Goal: Transaction & Acquisition: Purchase product/service

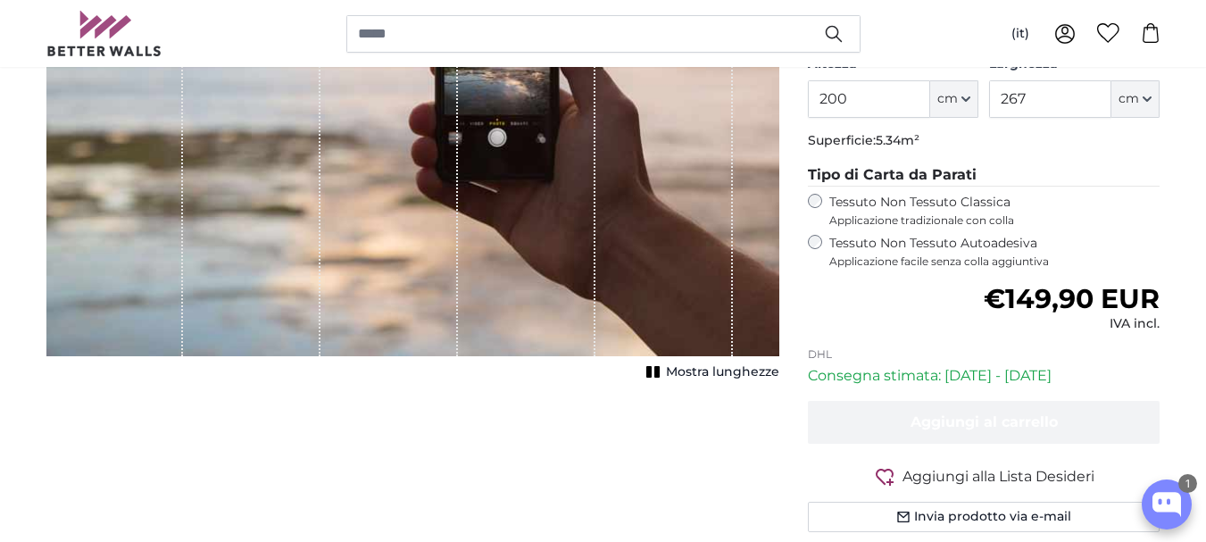
scroll to position [446, 0]
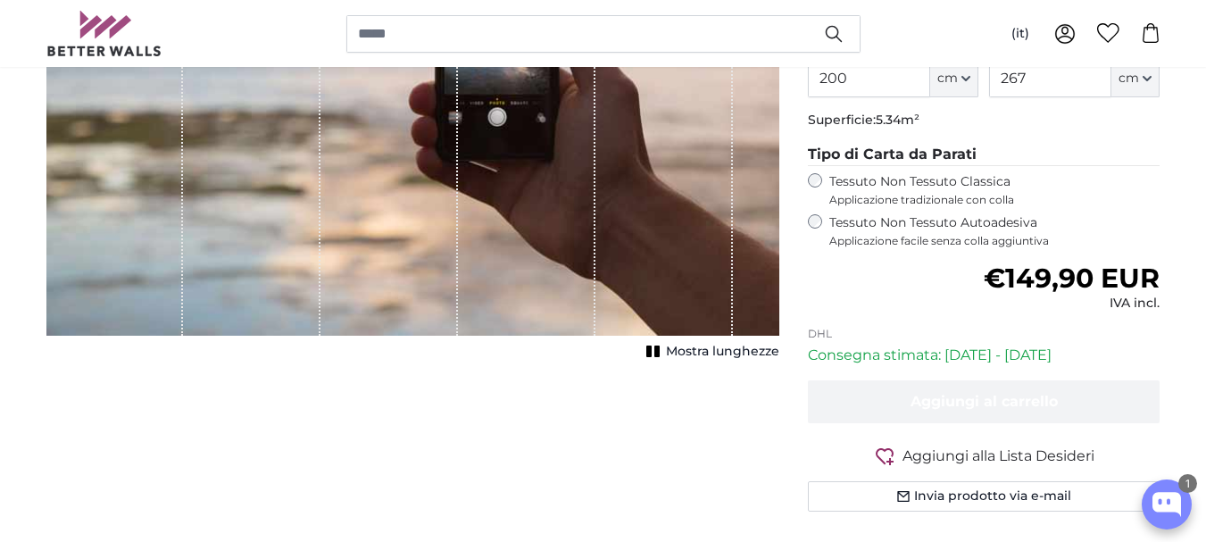
click at [718, 350] on span "Mostra lunghezze" at bounding box center [722, 352] width 113 height 18
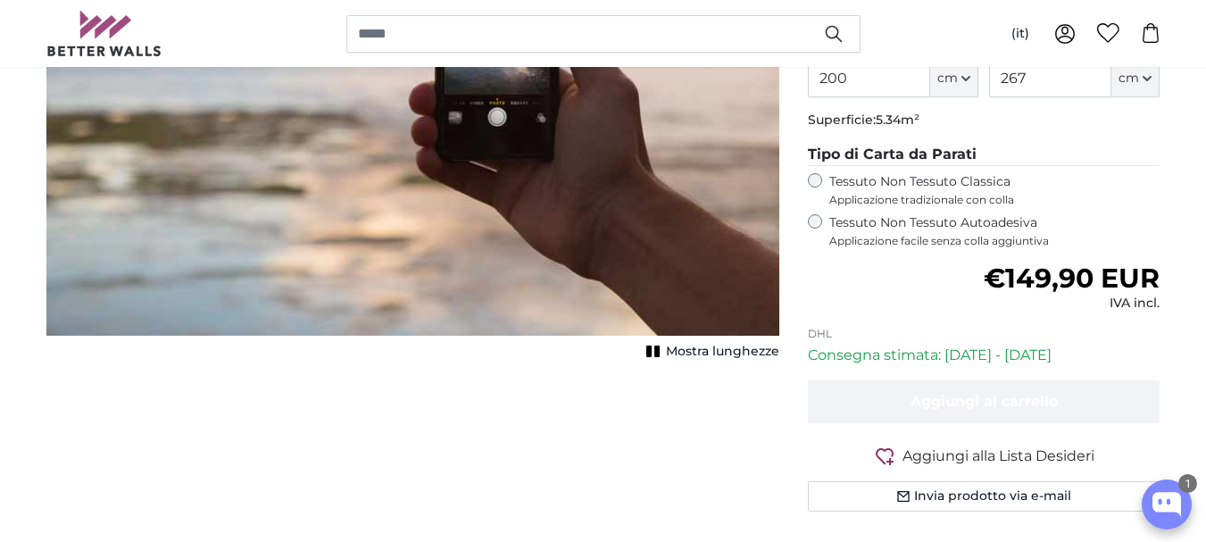
click at [719, 351] on span "Mostra lunghezze" at bounding box center [722, 352] width 113 height 18
click at [707, 350] on span "Mostra lunghezze" at bounding box center [722, 352] width 113 height 18
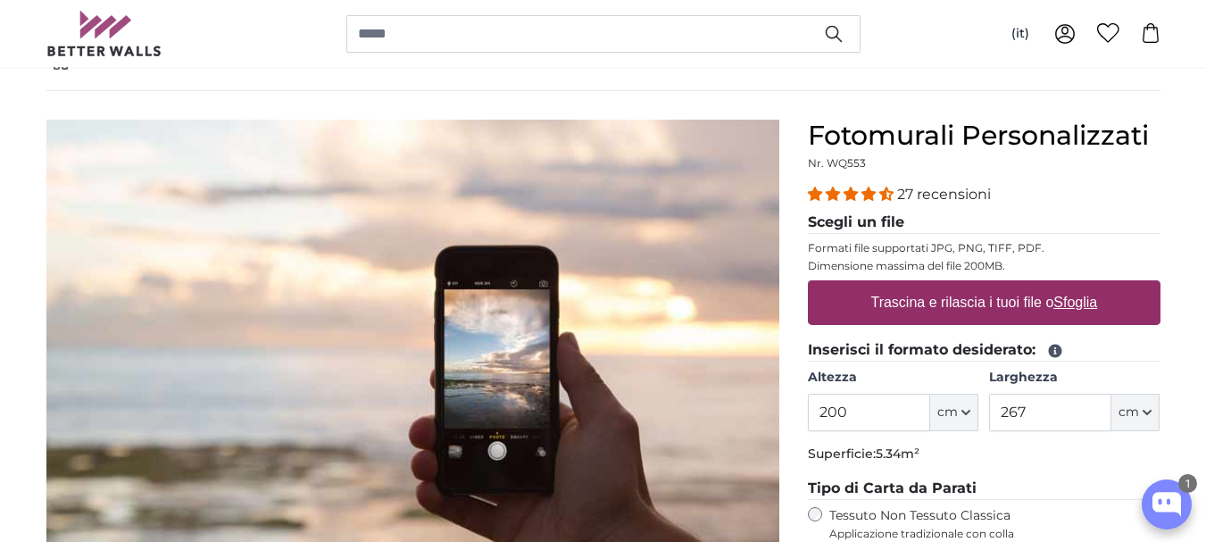
scroll to position [89, 0]
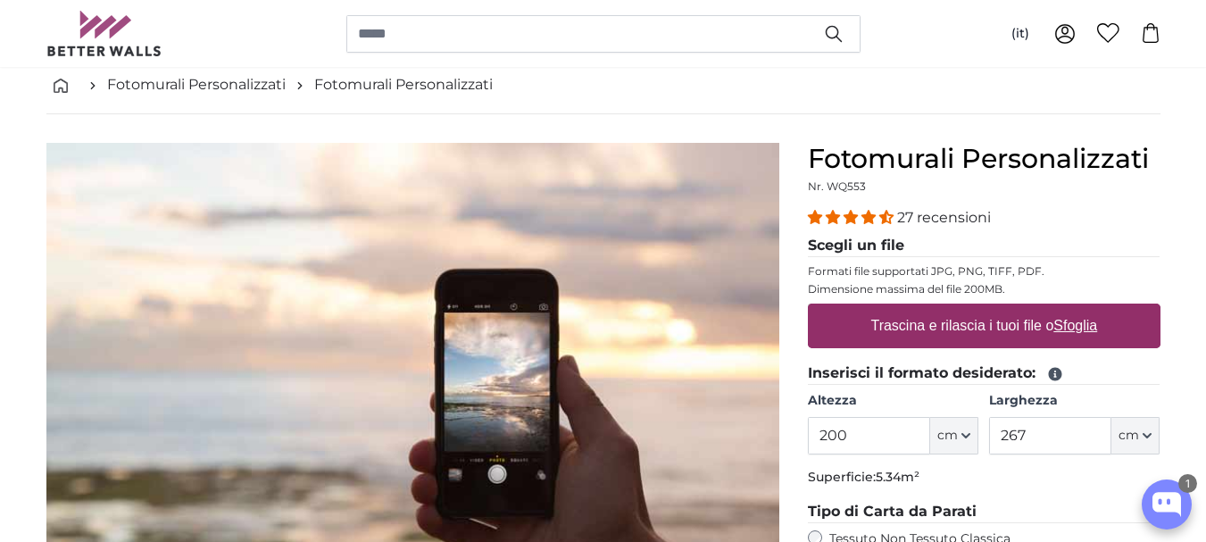
click at [946, 320] on label "Trascina e rilascia i tuoi file o Sfoglia" at bounding box center [983, 326] width 241 height 36
click at [946, 309] on input "Trascina e rilascia i tuoi file o Sfoglia" at bounding box center [984, 305] width 353 height 5
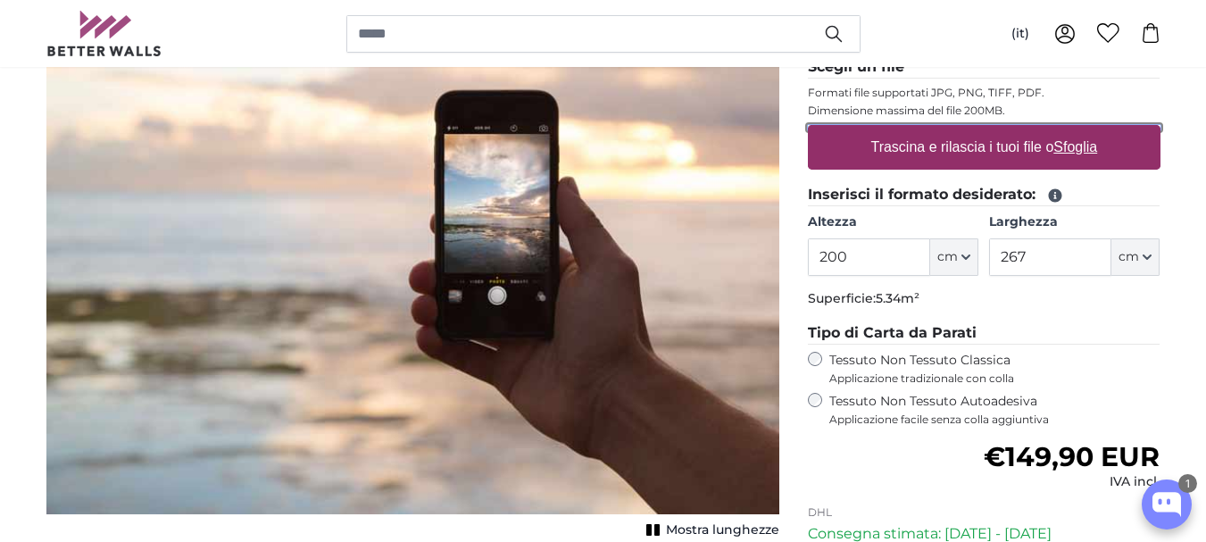
scroll to position [178, 0]
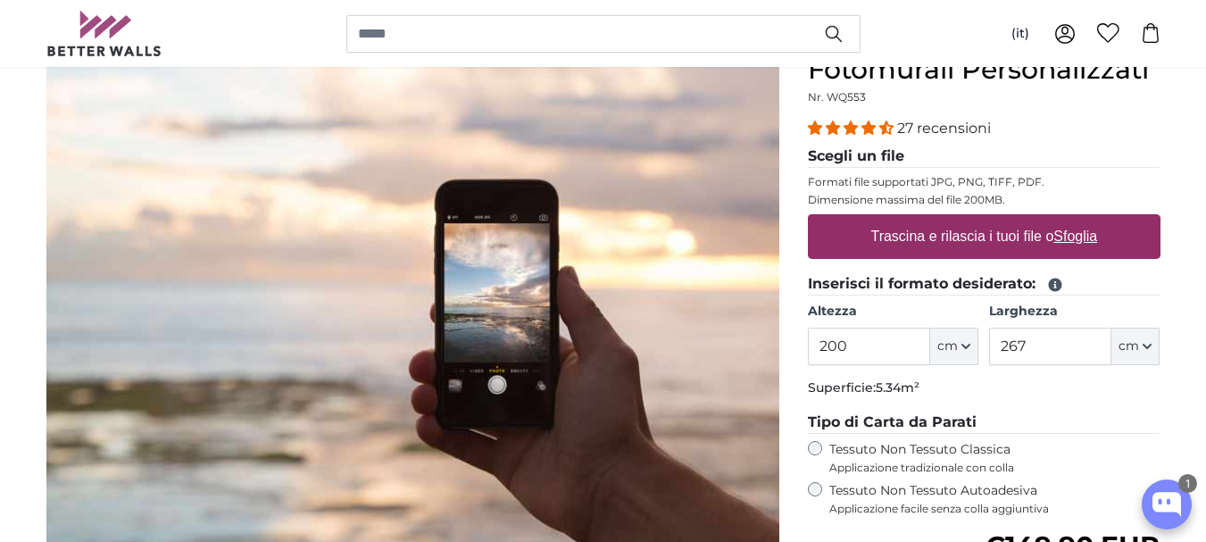
click at [1073, 237] on u "Sfoglia" at bounding box center [1075, 235] width 44 height 15
click at [1073, 220] on input "Trascina e rilascia i tuoi file o Sfoglia" at bounding box center [984, 216] width 353 height 5
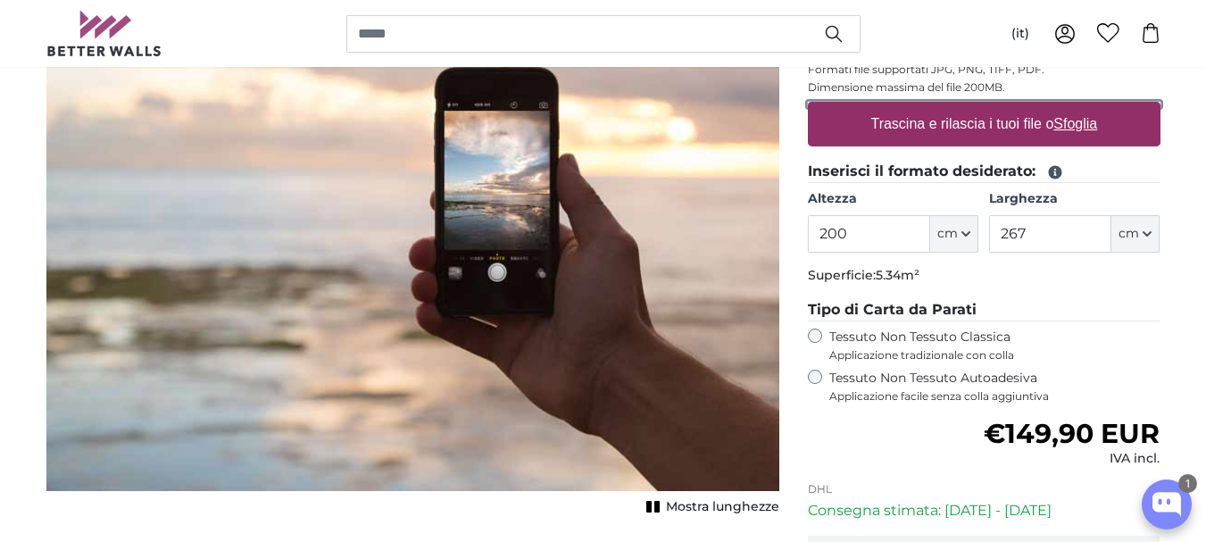
scroll to position [268, 0]
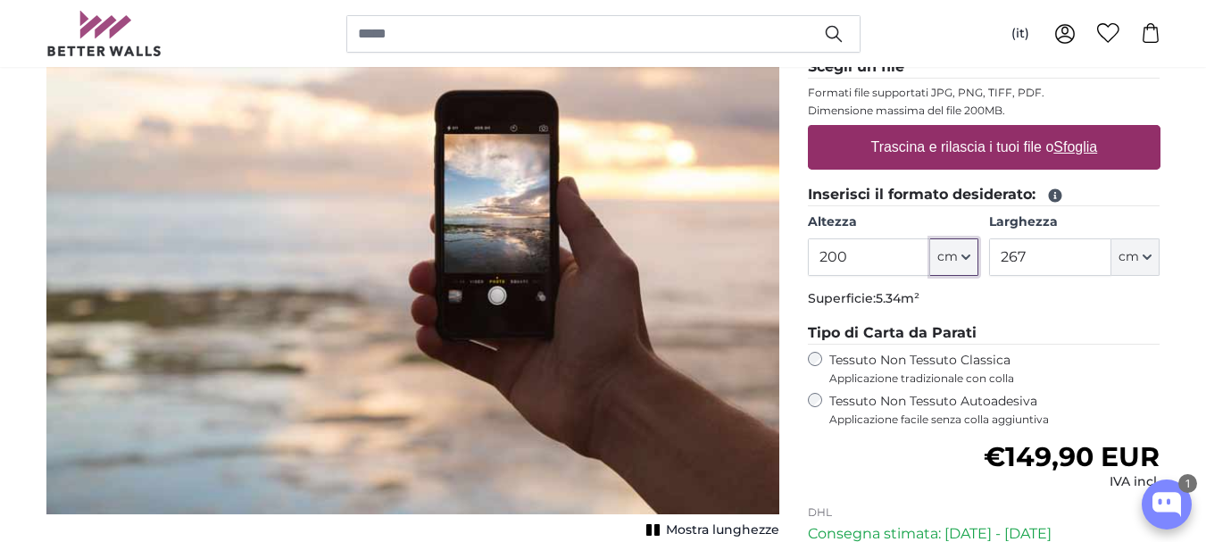
click at [967, 247] on button "cm" at bounding box center [954, 256] width 48 height 37
click at [852, 255] on input "200" at bounding box center [869, 256] width 122 height 37
drag, startPoint x: 852, startPoint y: 255, endPoint x: 792, endPoint y: 257, distance: 60.7
click at [792, 257] on product-detail "[PERSON_NAME] immagine Mostra lunghezze Fotomurali Personalizzati Nr. WQ553 27 …" at bounding box center [603, 334] width 1142 height 797
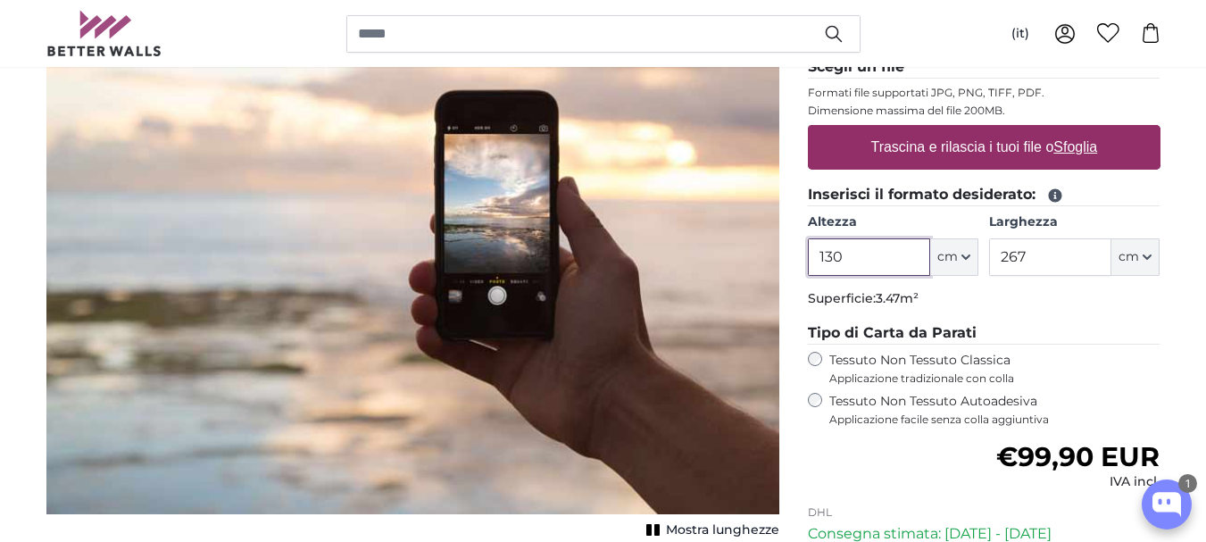
type input "130"
click at [1078, 149] on u "Sfoglia" at bounding box center [1075, 146] width 44 height 15
click at [1078, 130] on input "Trascina e rilascia i tuoi file o Sfoglia" at bounding box center [984, 127] width 353 height 5
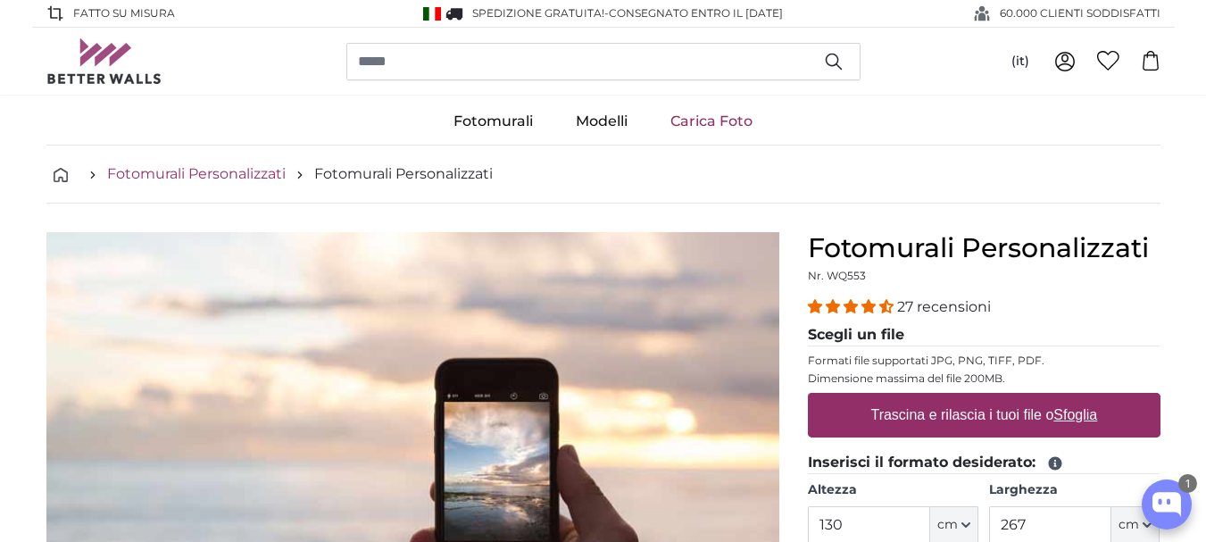
click at [205, 174] on link "Fotomurali Personalizzati" at bounding box center [196, 173] width 178 height 21
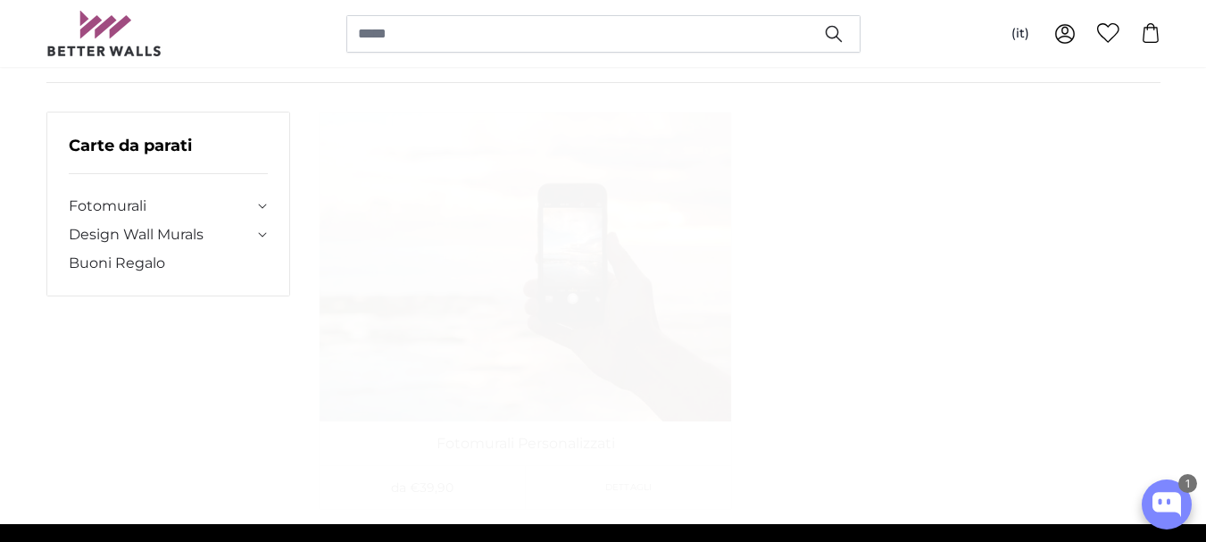
scroll to position [89, 0]
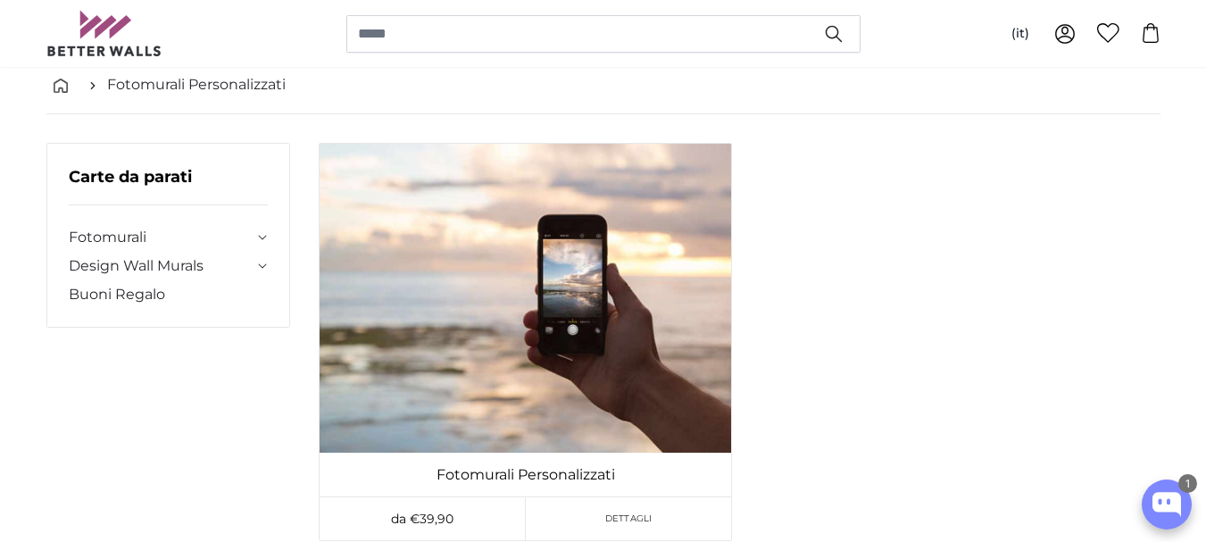
click at [260, 238] on icon at bounding box center [263, 237] width 10 height 5
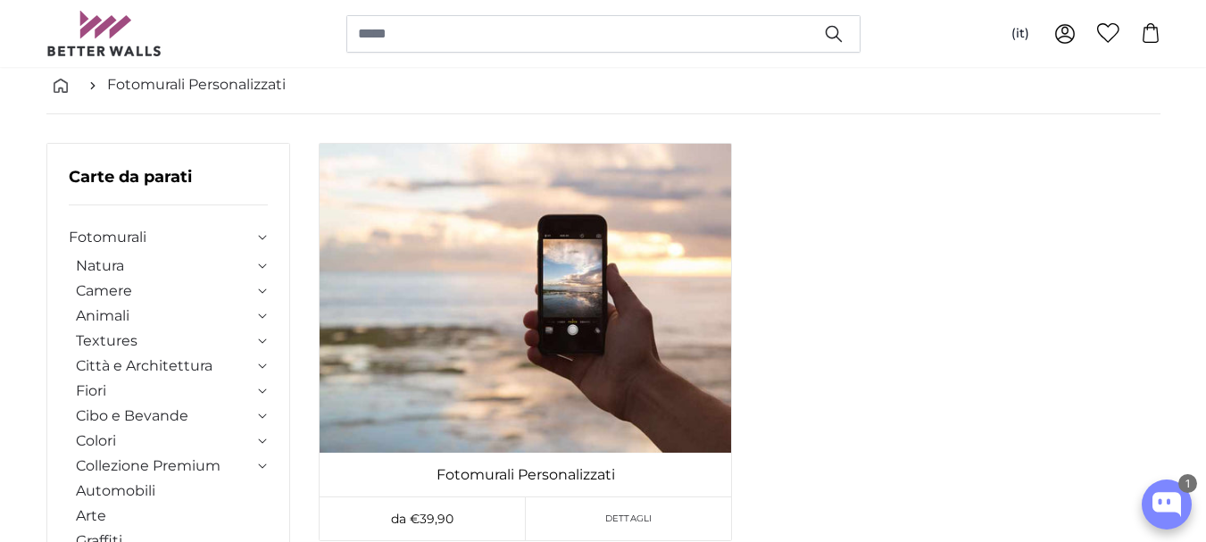
click at [262, 237] on icon at bounding box center [263, 237] width 10 height 5
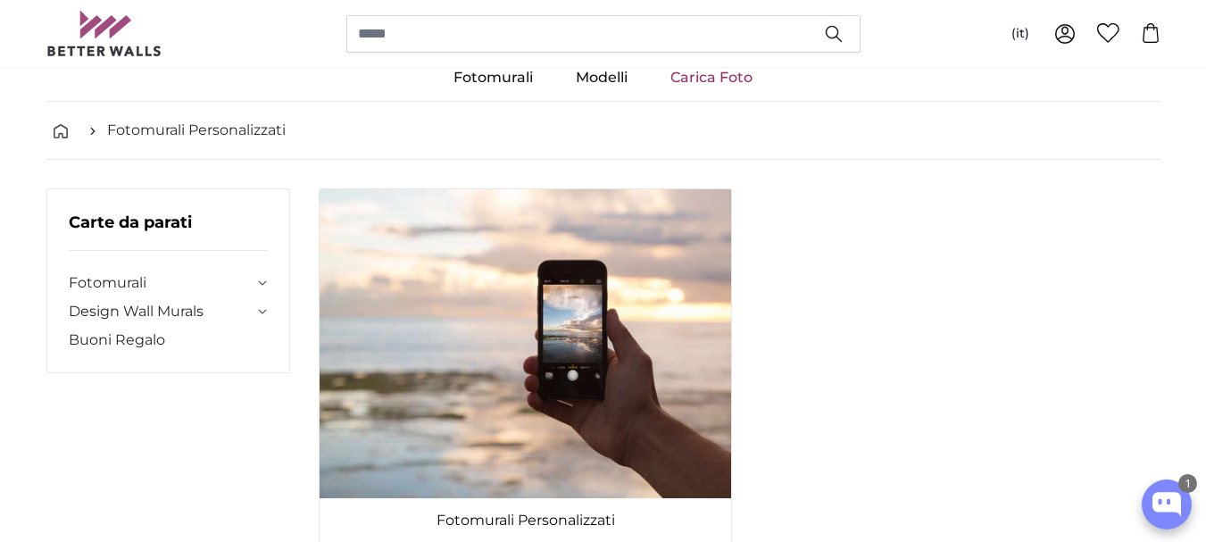
scroll to position [0, 0]
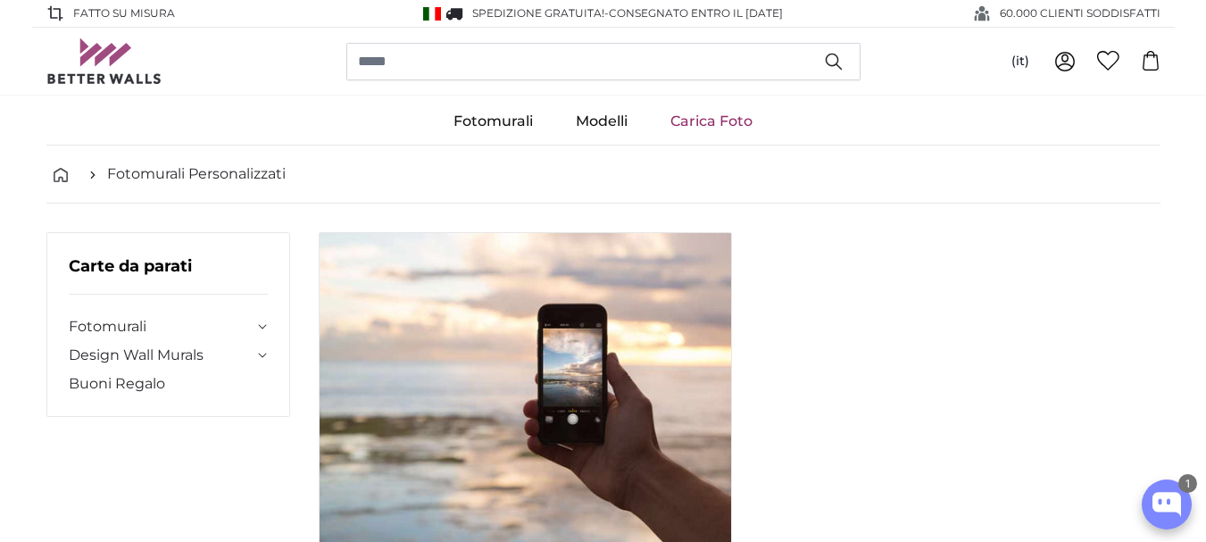
click at [716, 118] on link "Carica Foto" at bounding box center [711, 121] width 125 height 46
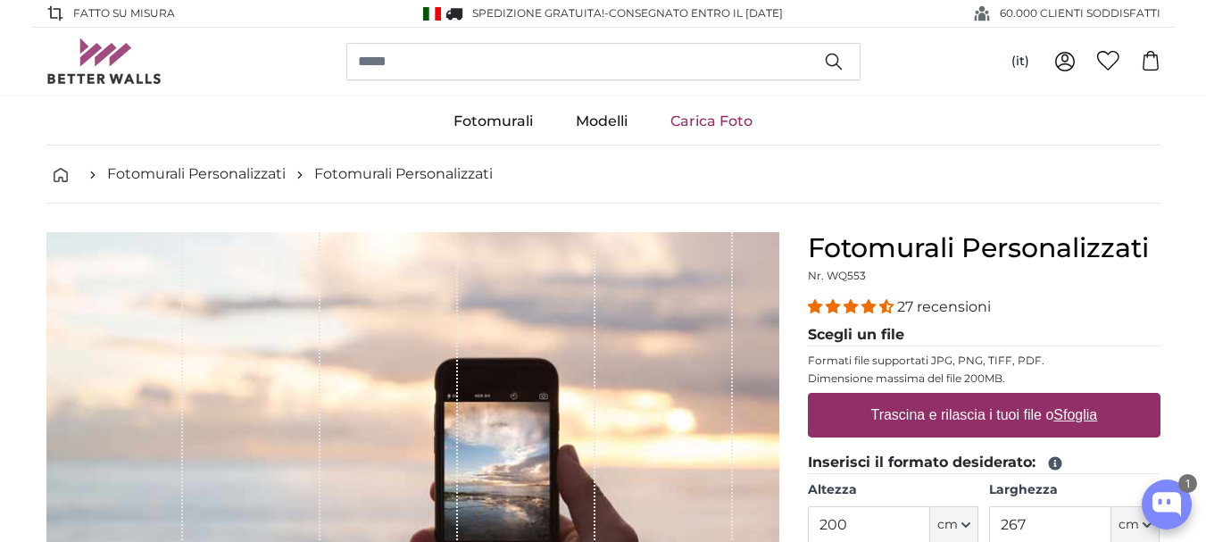
click at [1079, 416] on u "Sfoglia" at bounding box center [1075, 414] width 44 height 15
click at [1079, 398] on input "Trascina e rilascia i tuoi file o Sfoglia" at bounding box center [984, 395] width 353 height 5
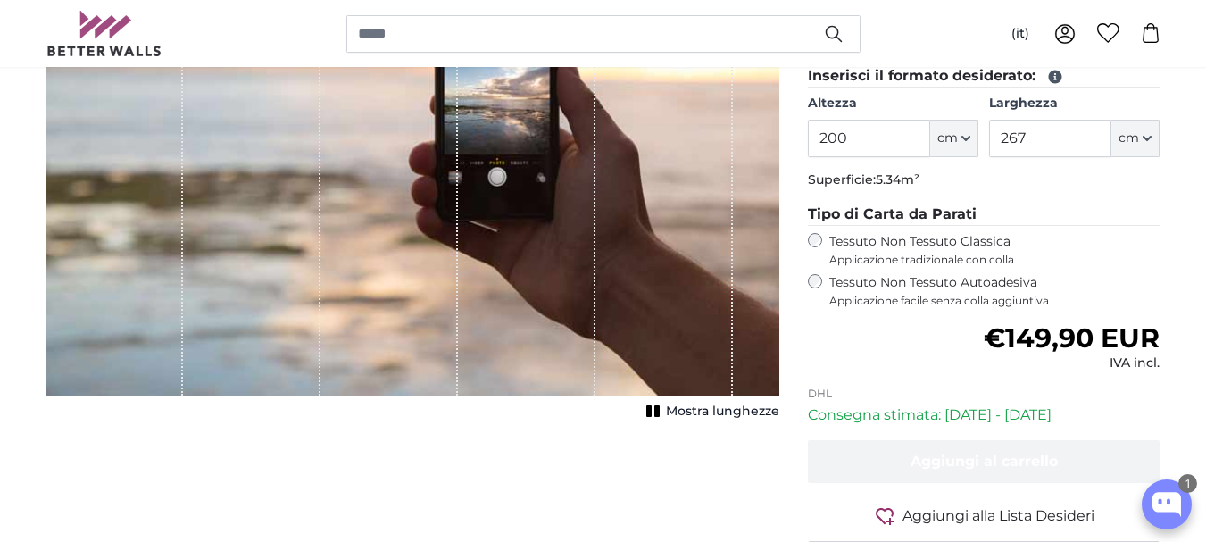
scroll to position [357, 0]
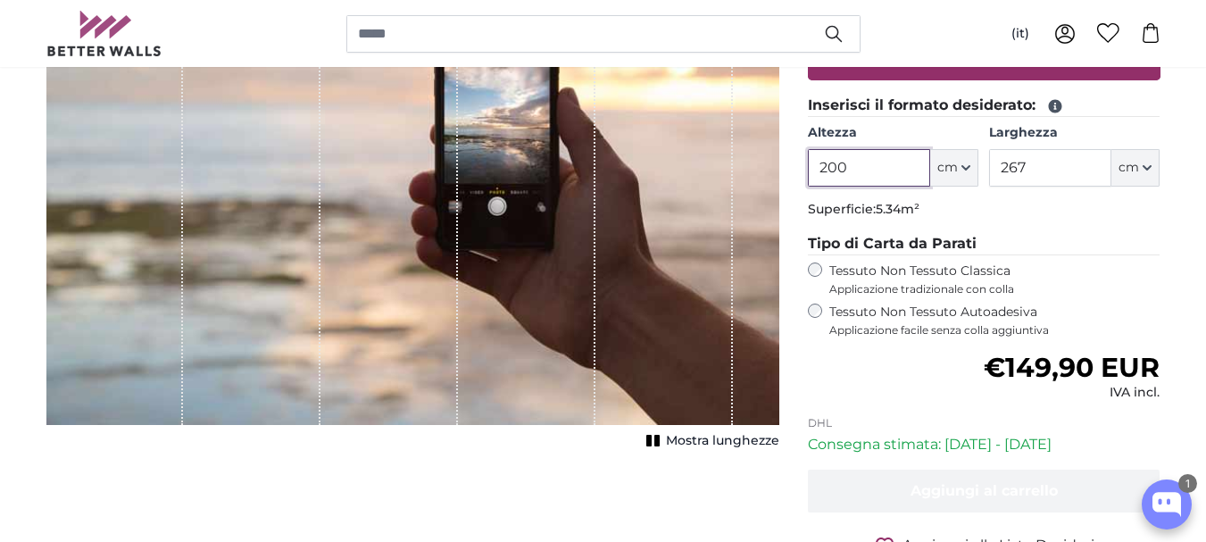
click at [876, 170] on input "200" at bounding box center [869, 167] width 122 height 37
drag, startPoint x: 876, startPoint y: 170, endPoint x: 744, endPoint y: 165, distance: 132.2
click at [744, 165] on product-detail "[PERSON_NAME] immagine Mostra lunghezze Fotomurali Personalizzati Nr. WQ553 27 …" at bounding box center [603, 244] width 1142 height 797
type input "130"
drag, startPoint x: 602, startPoint y: 283, endPoint x: 555, endPoint y: 269, distance: 48.6
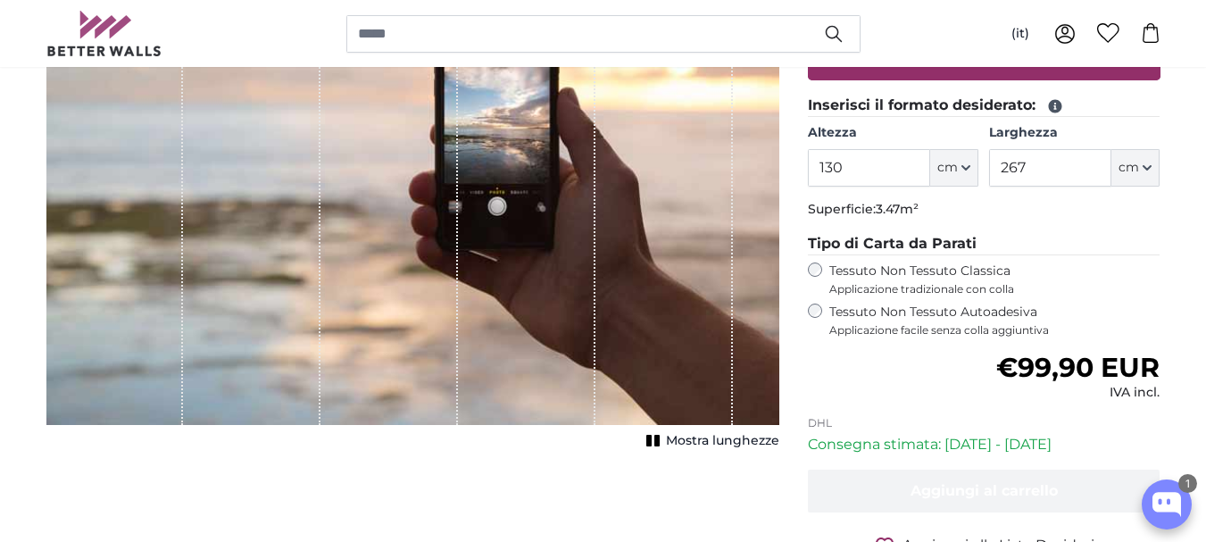
click at [555, 269] on div "1 of 1" at bounding box center [526, 150] width 137 height 550
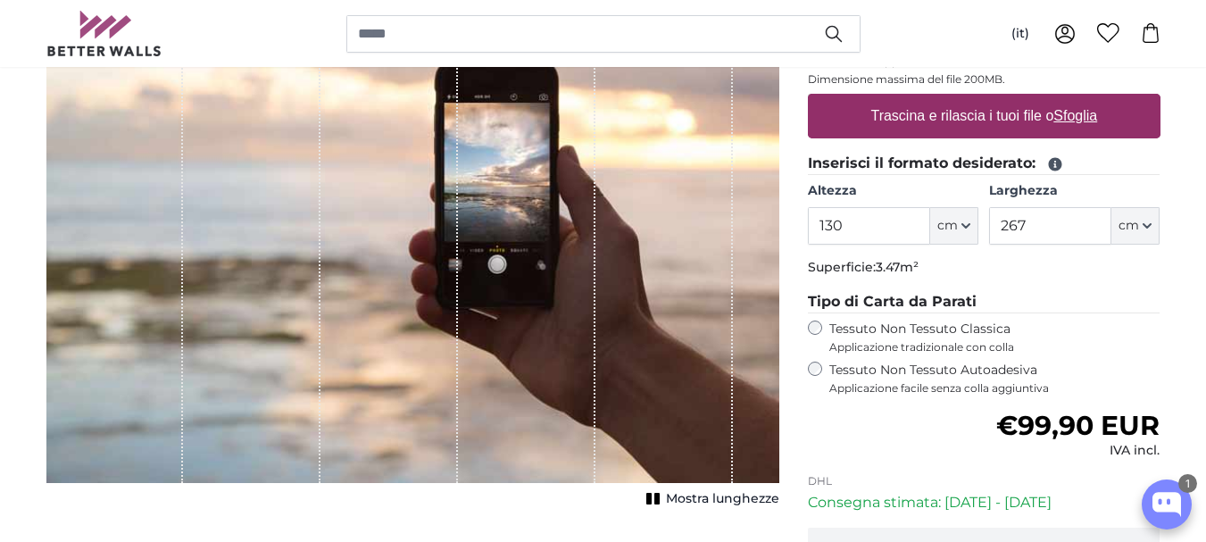
scroll to position [268, 0]
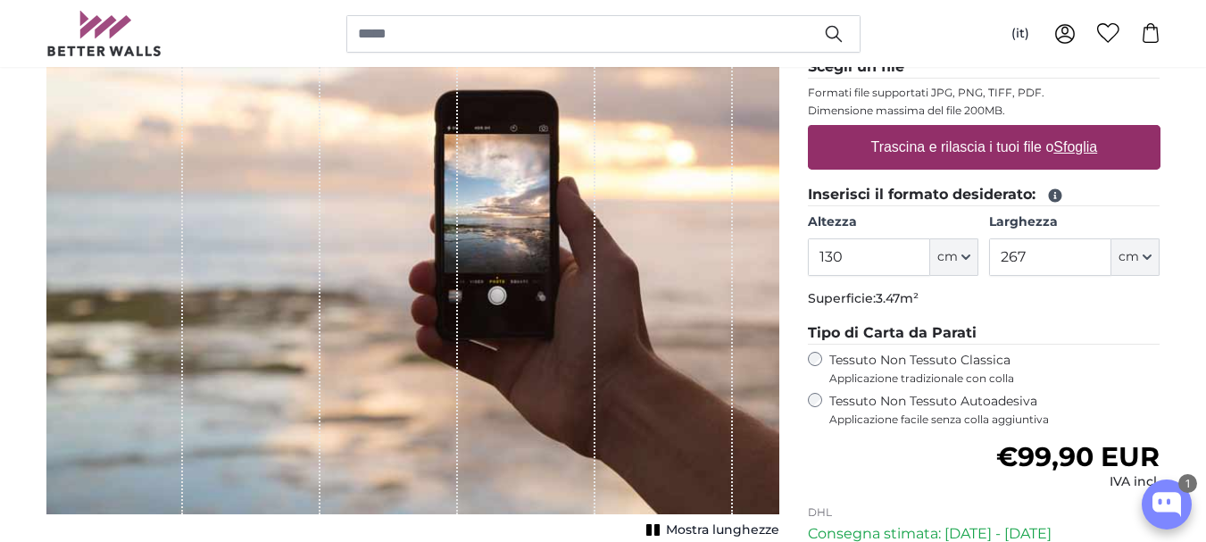
click at [1059, 154] on u "Sfoglia" at bounding box center [1075, 146] width 44 height 15
click at [1059, 130] on input "Trascina e rilascia i tuoi file o Sfoglia" at bounding box center [984, 127] width 353 height 5
